Goal: Browse casually

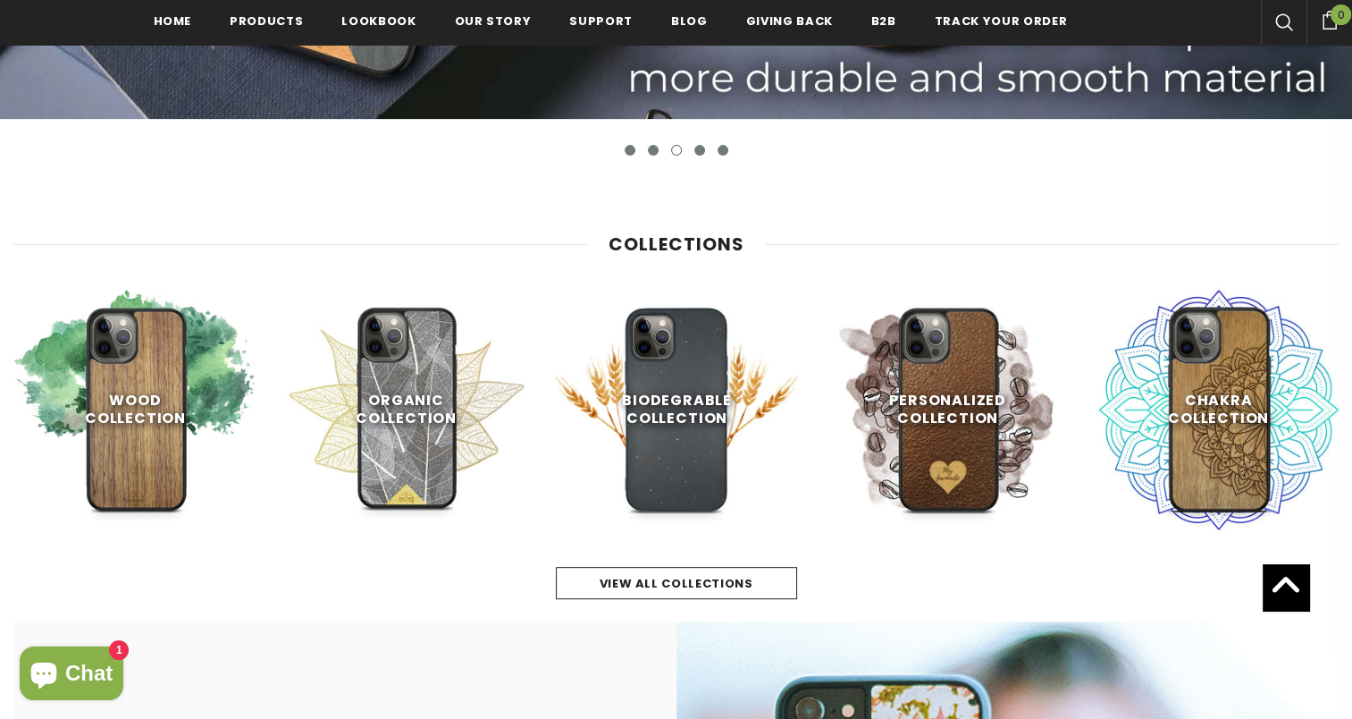
scroll to position [743, 0]
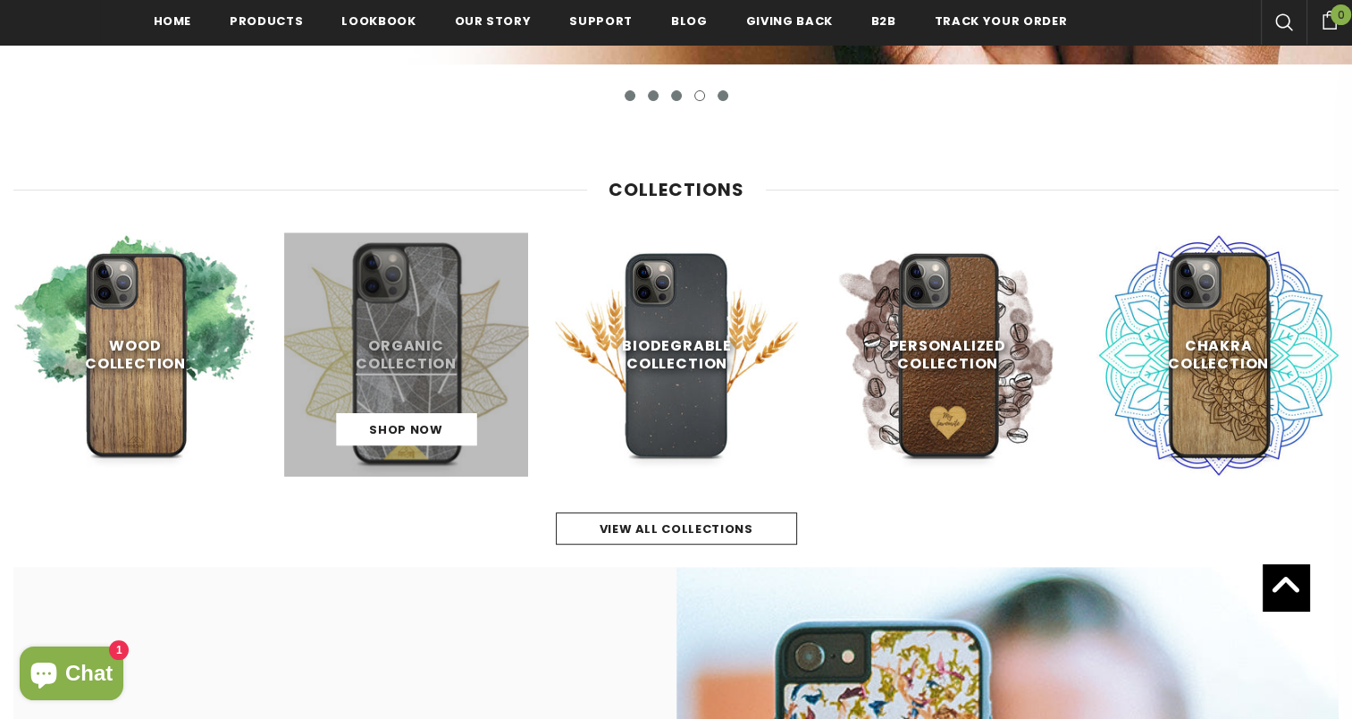
click at [445, 445] on link at bounding box center [406, 354] width 244 height 244
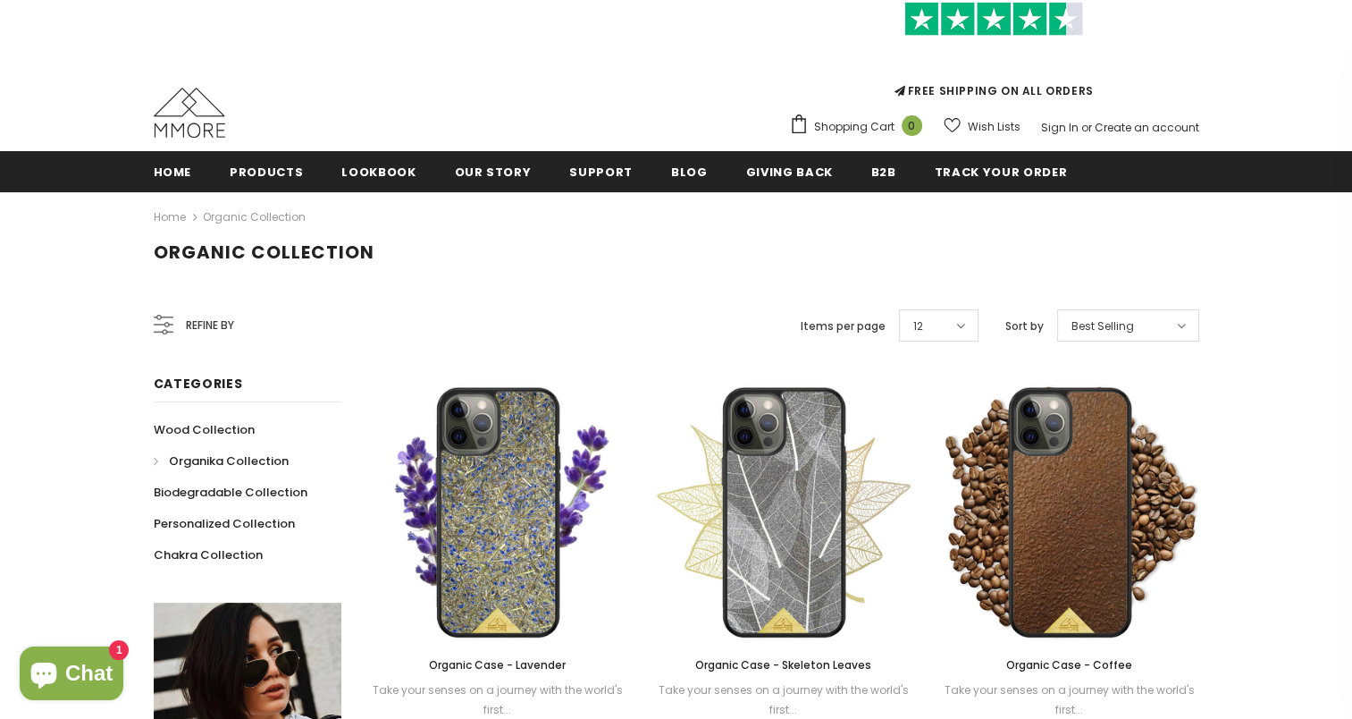
scroll to position [97, 0]
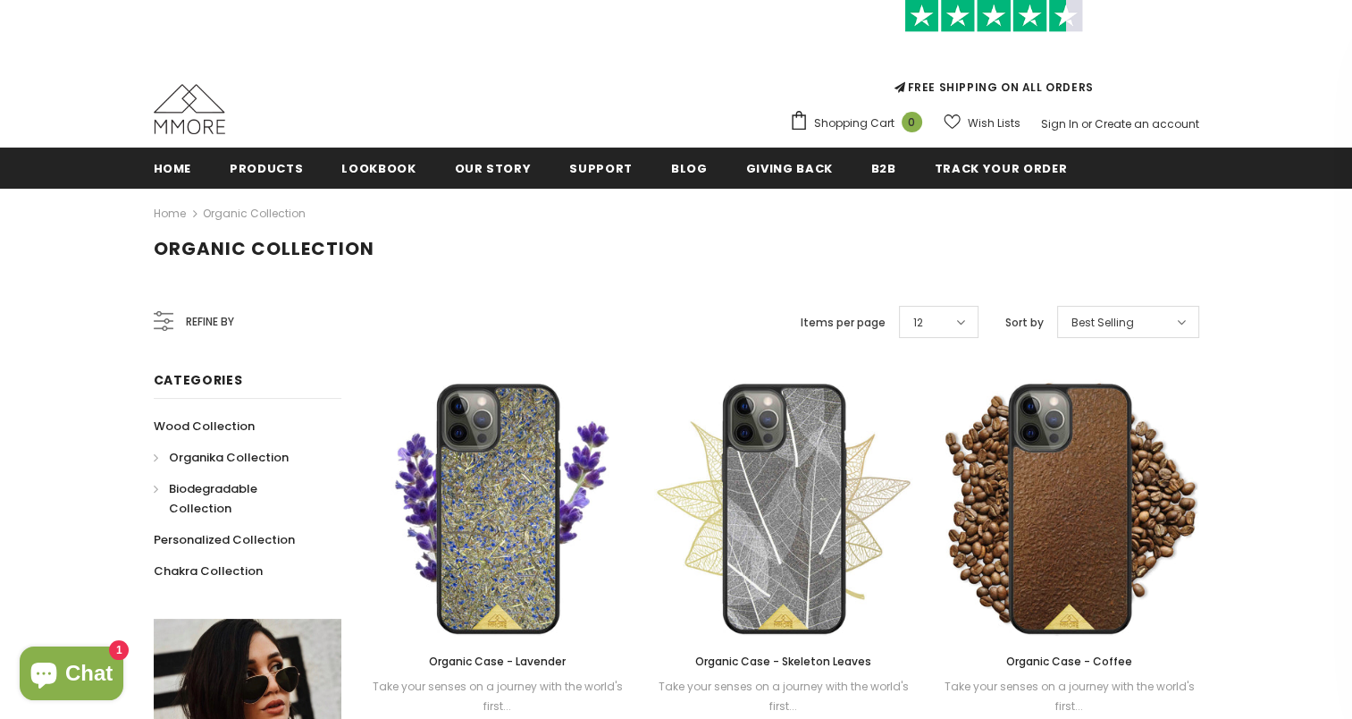
click at [225, 491] on span "Biodegradable Collection" at bounding box center [213, 498] width 88 height 37
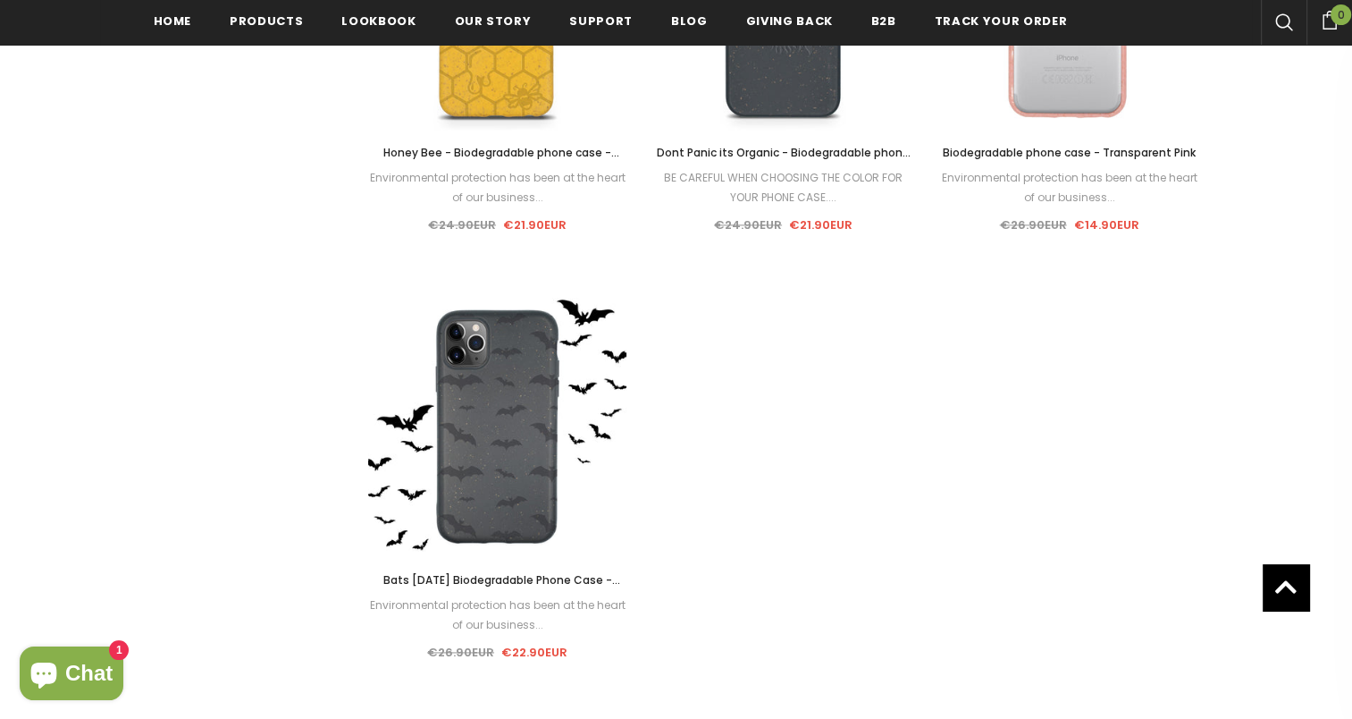
scroll to position [2315, 0]
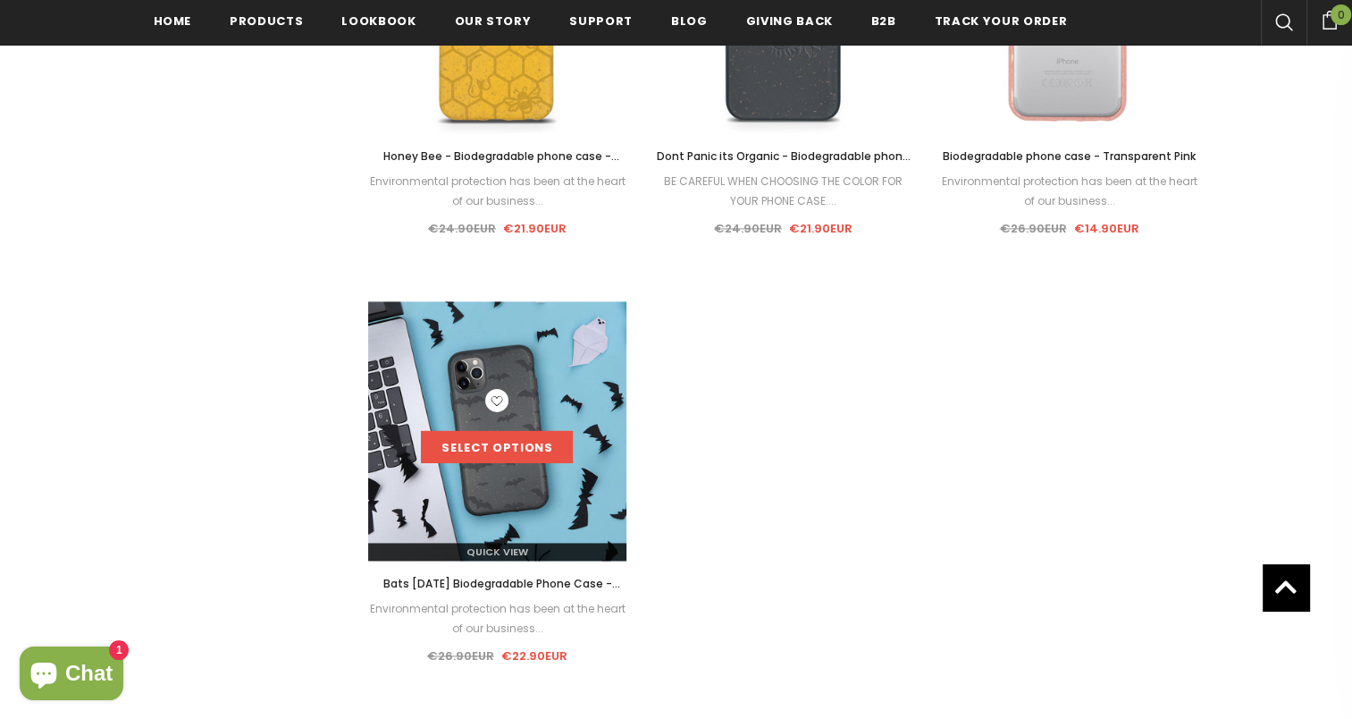
click at [522, 444] on link "Select options" at bounding box center [497, 447] width 152 height 32
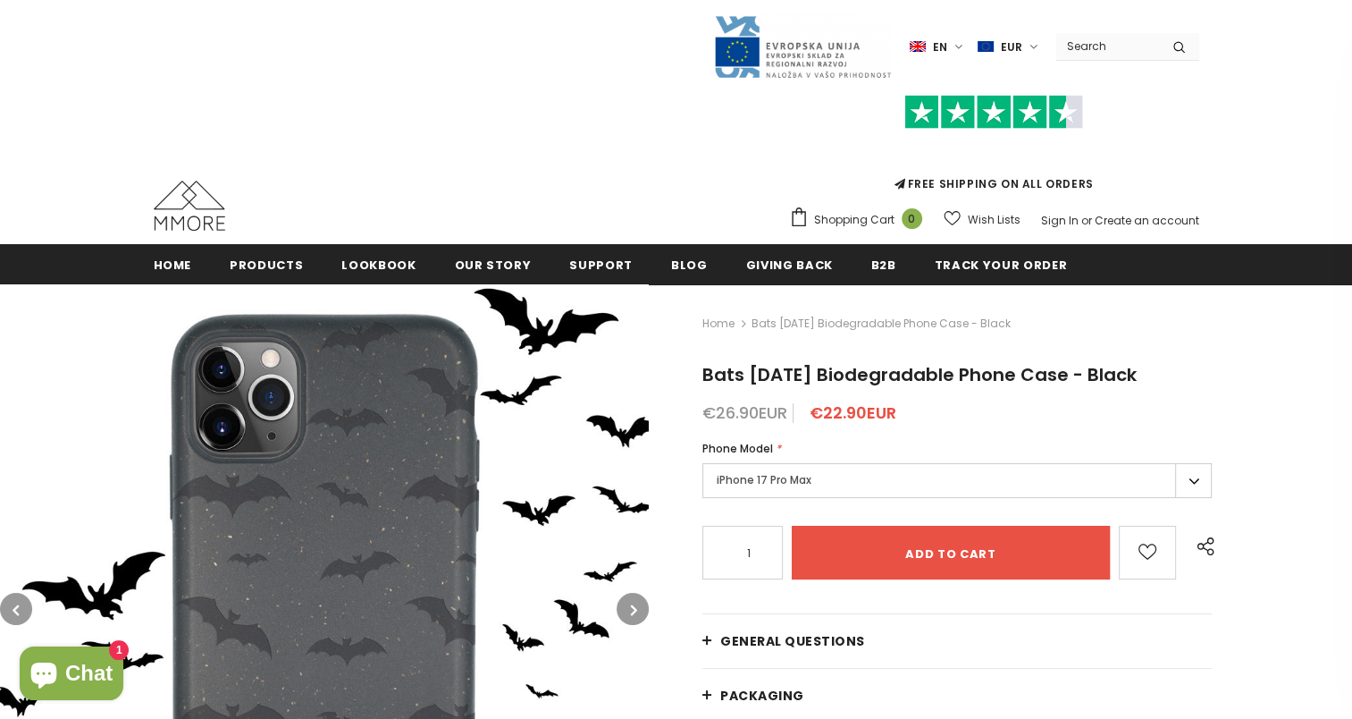
scroll to position [633, 0]
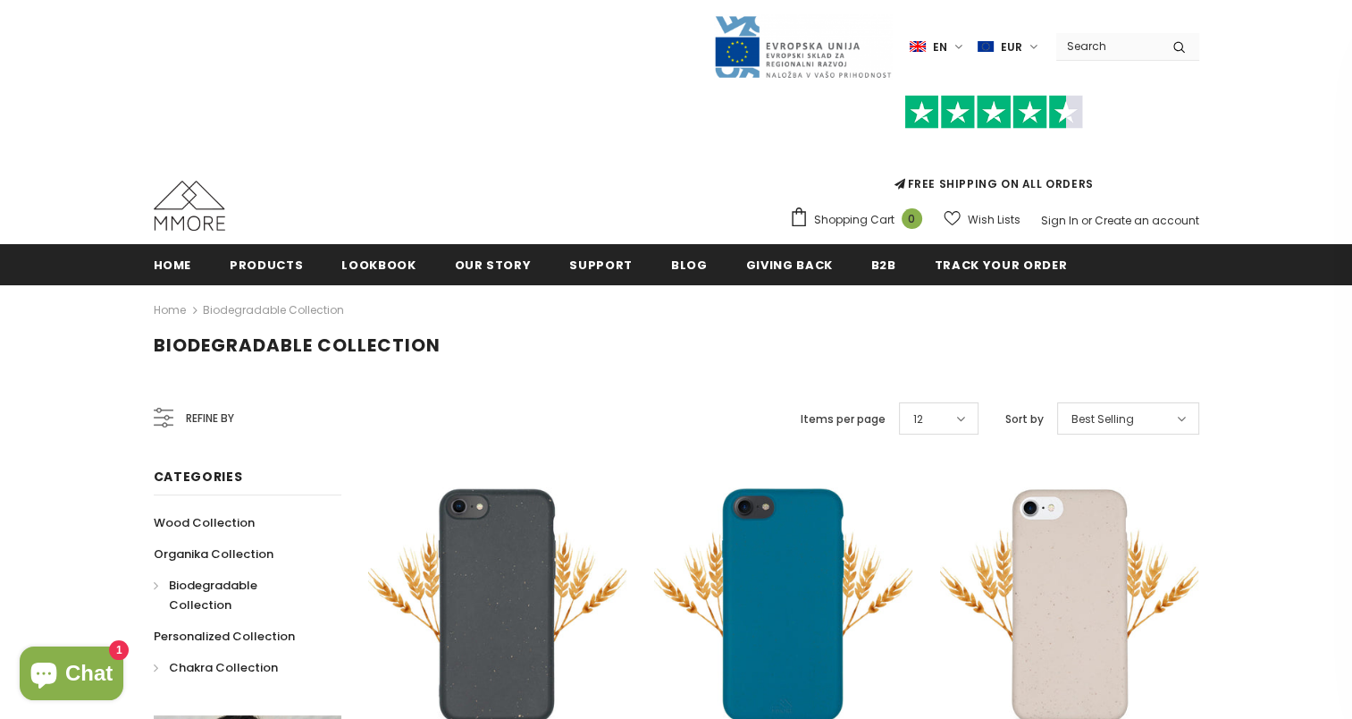
click at [235, 659] on span "Chakra Collection" at bounding box center [223, 667] width 109 height 17
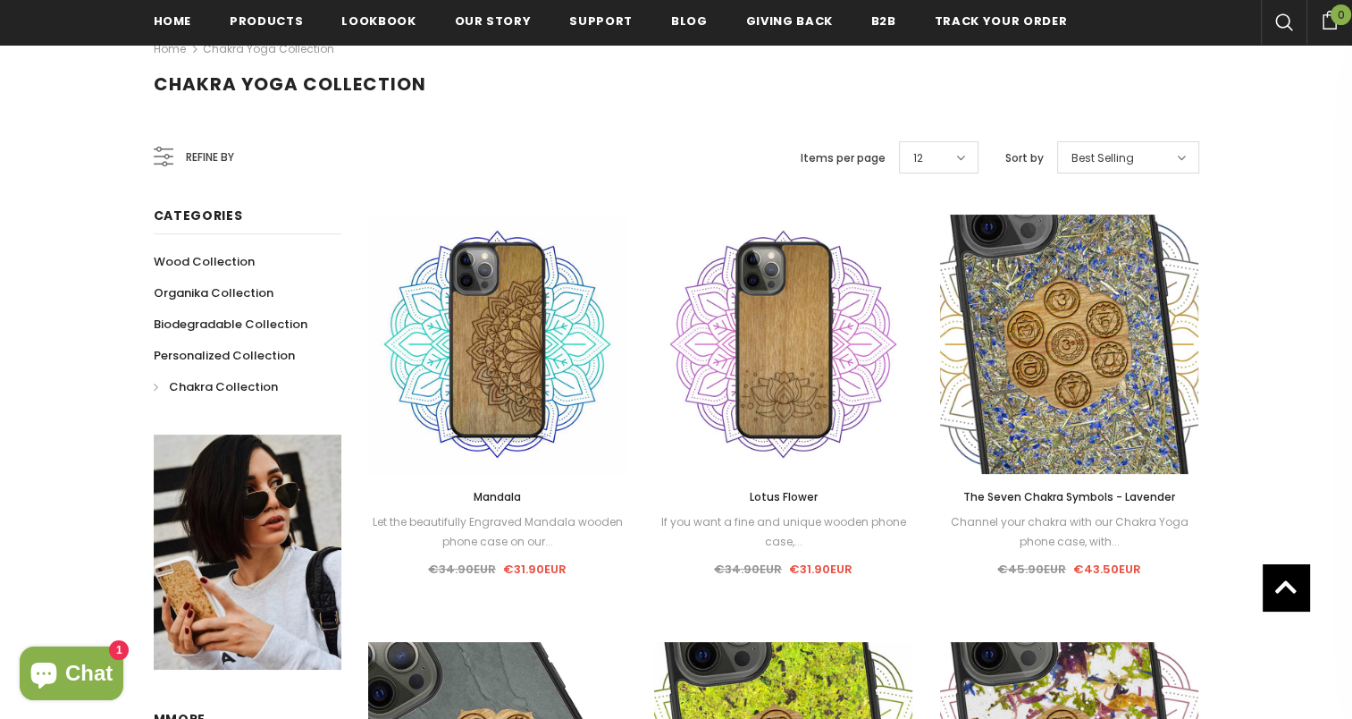
scroll to position [263, 0]
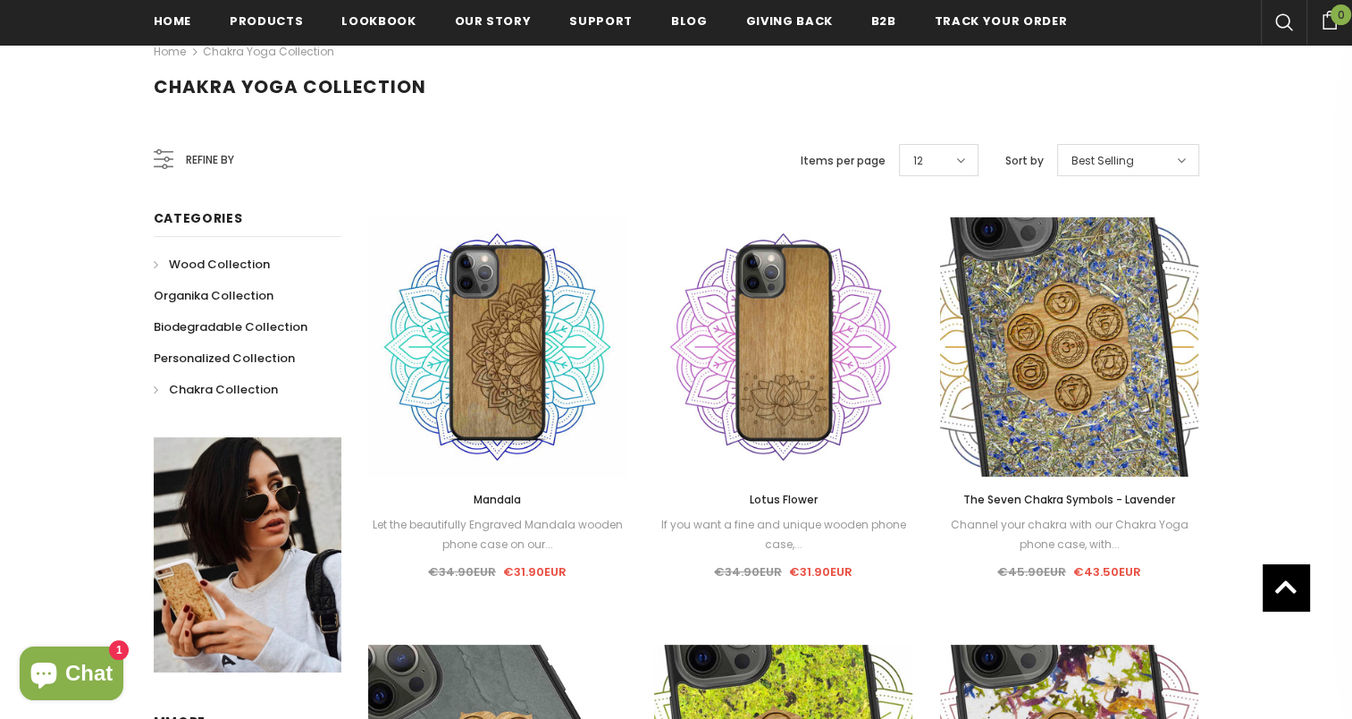
click at [215, 265] on span "Wood Collection" at bounding box center [219, 264] width 101 height 17
